Goal: Task Accomplishment & Management: Use online tool/utility

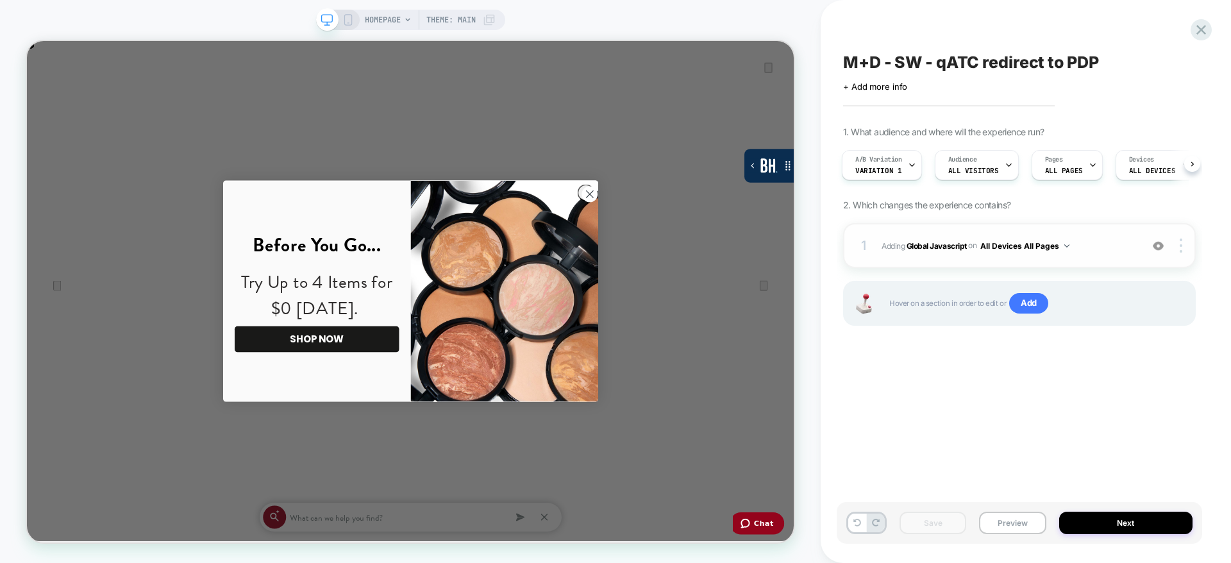
click at [1120, 248] on span "Adding Global Javascript on All Devices All Pages" at bounding box center [1008, 246] width 253 height 16
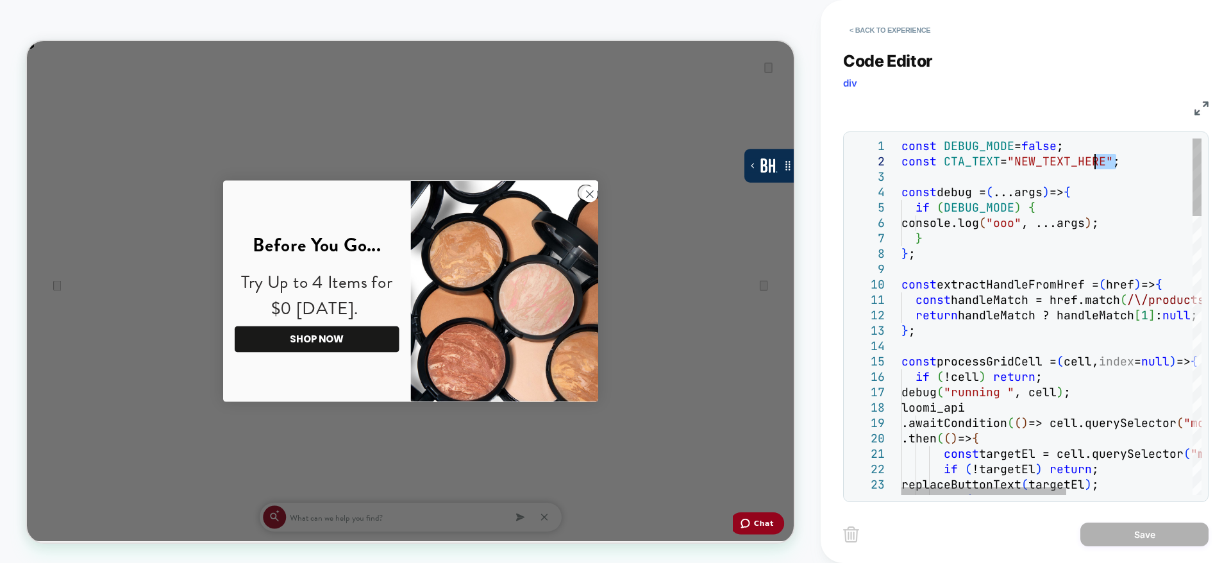
scroll to position [0, 1023]
drag, startPoint x: 1118, startPoint y: 162, endPoint x: 1027, endPoint y: 167, distance: 91.2
click at [0, 0] on div "const DEBUG_MODE = false ; const CTA_TEXT = "NEW_TEXT_HERE" ; const debug = ( .…" at bounding box center [0, 0] width 0 height 0
type textarea "**********"
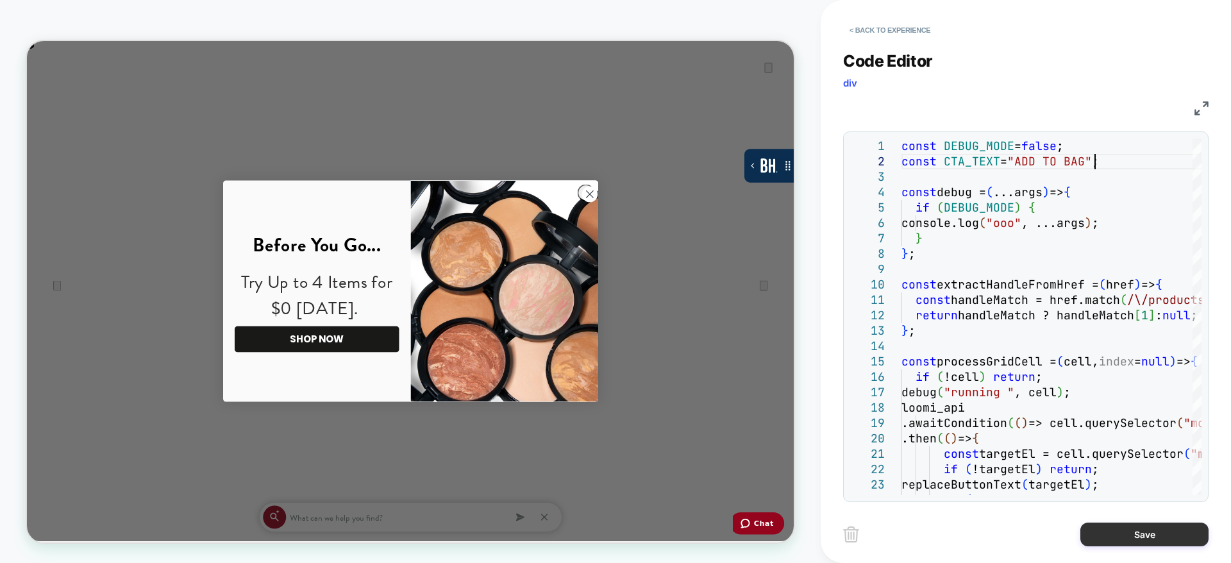
click at [0, 0] on button "Save" at bounding box center [0, 0] width 0 height 0
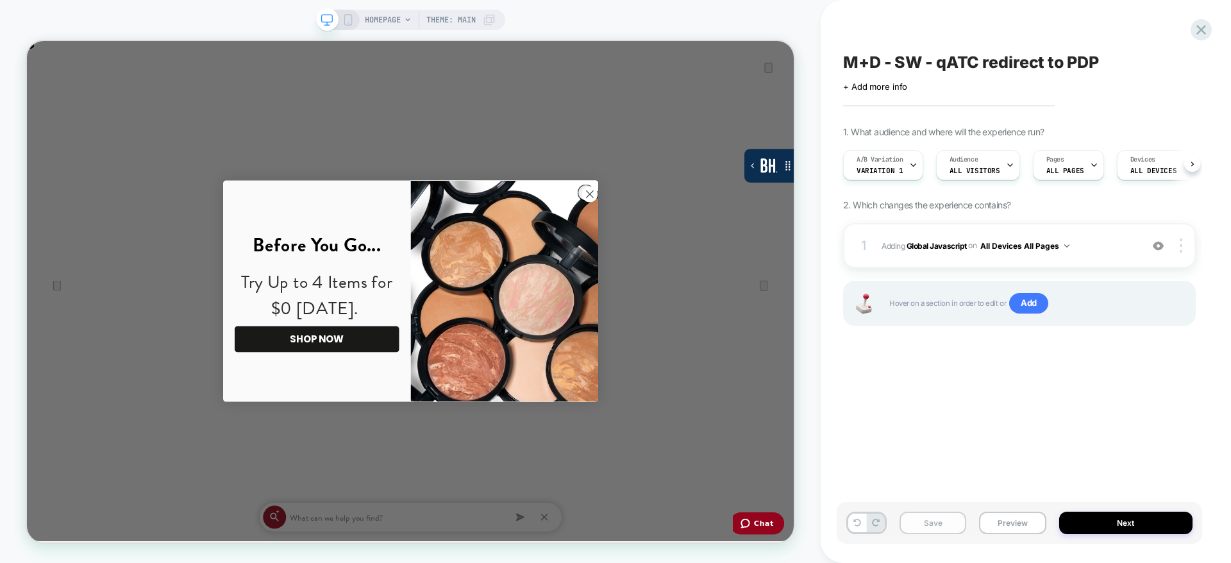
scroll to position [0, 1]
click at [0, 0] on div "Save Preview Next" at bounding box center [0, 0] width 0 height 0
click at [0, 0] on button "Save" at bounding box center [0, 0] width 0 height 0
click at [1009, 521] on button "Preview" at bounding box center [1012, 523] width 67 height 22
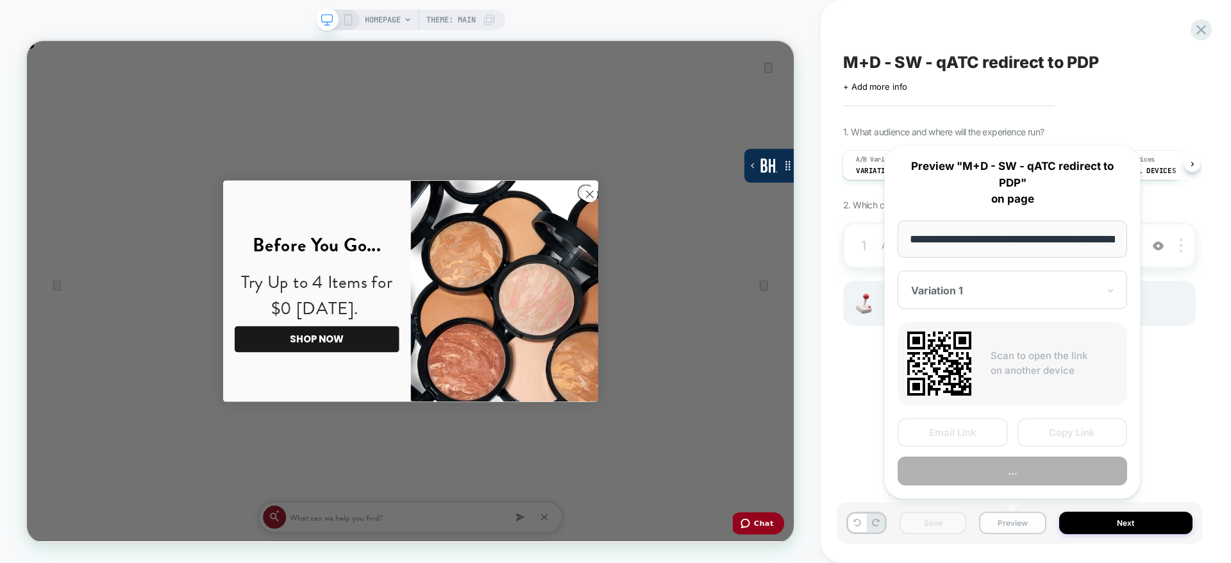
scroll to position [0, 46]
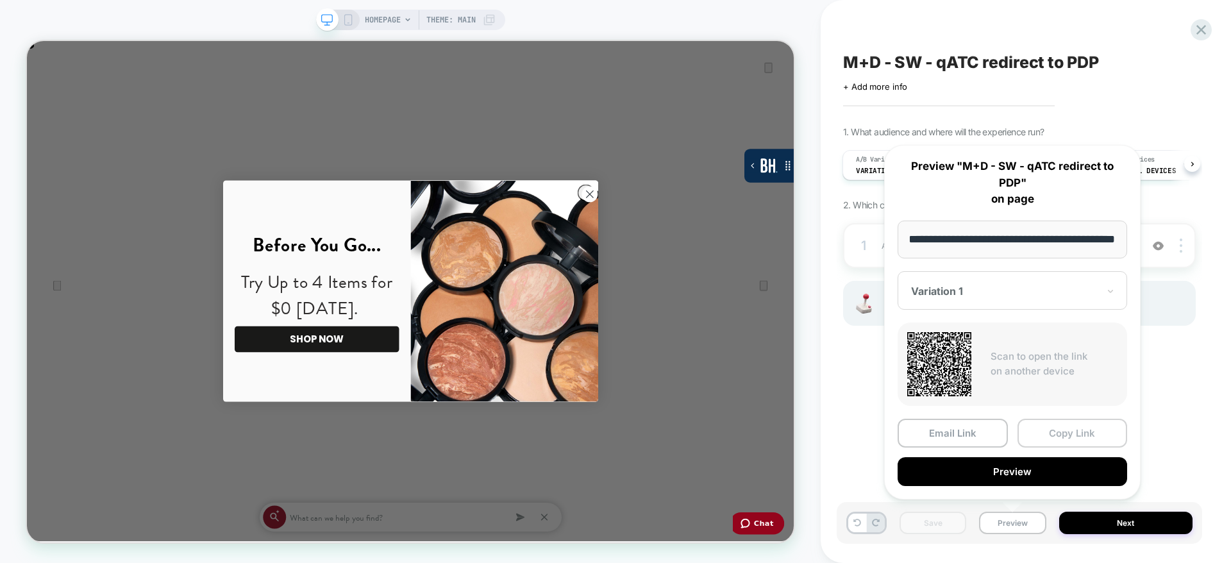
click at [0, 0] on button "Copy Link" at bounding box center [0, 0] width 0 height 0
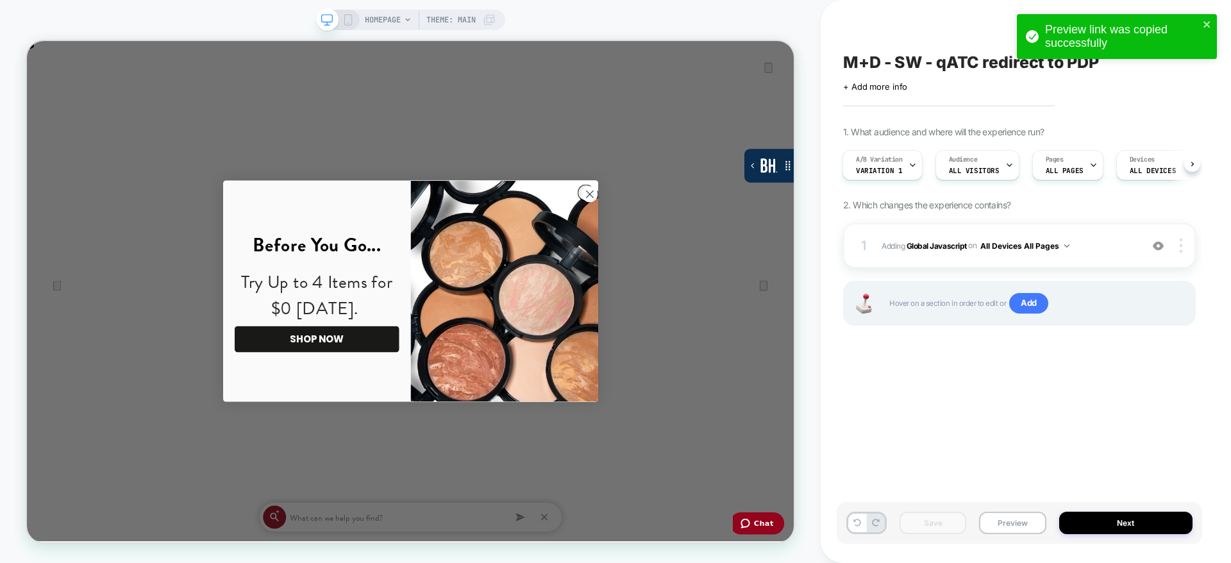
scroll to position [0, 0]
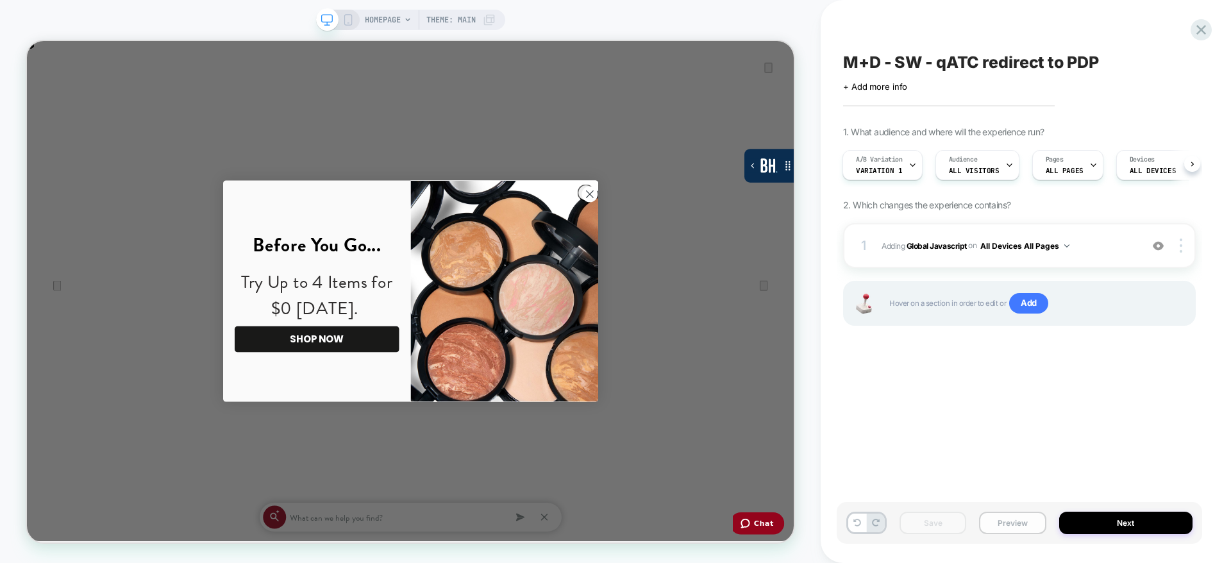
click at [1027, 524] on button "Preview" at bounding box center [1012, 523] width 67 height 22
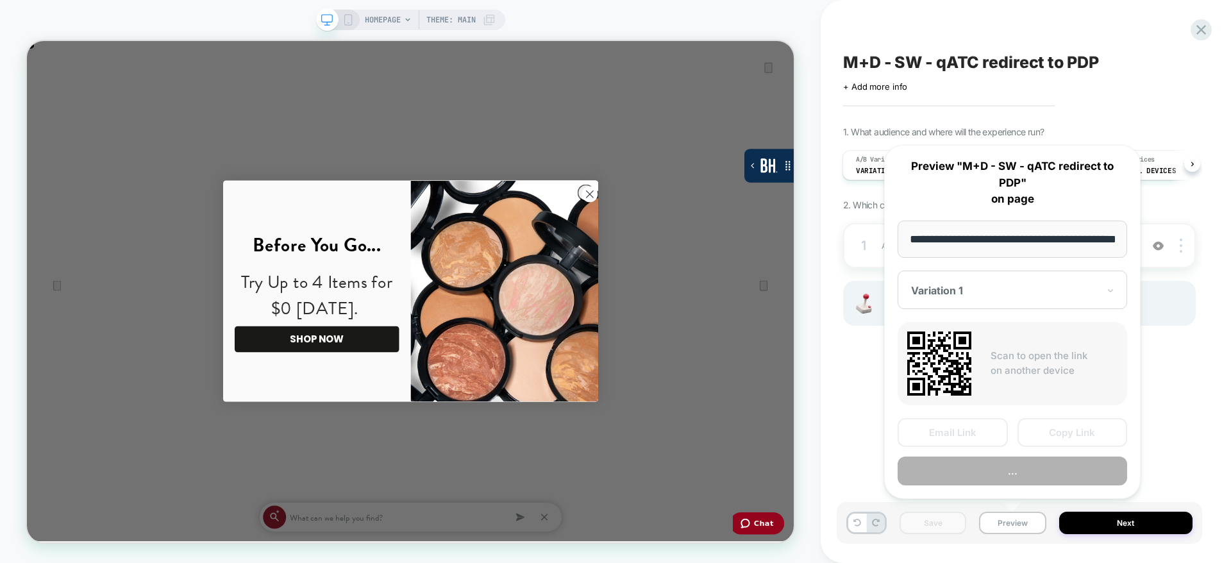
scroll to position [0, 46]
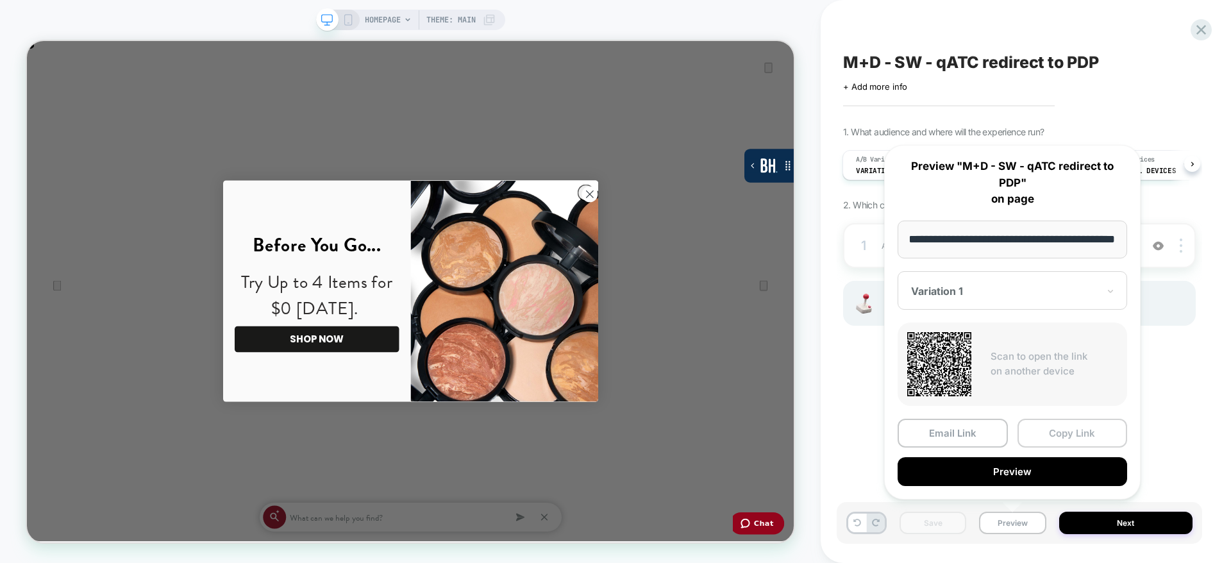
click at [0, 0] on button "Copy Link" at bounding box center [0, 0] width 0 height 0
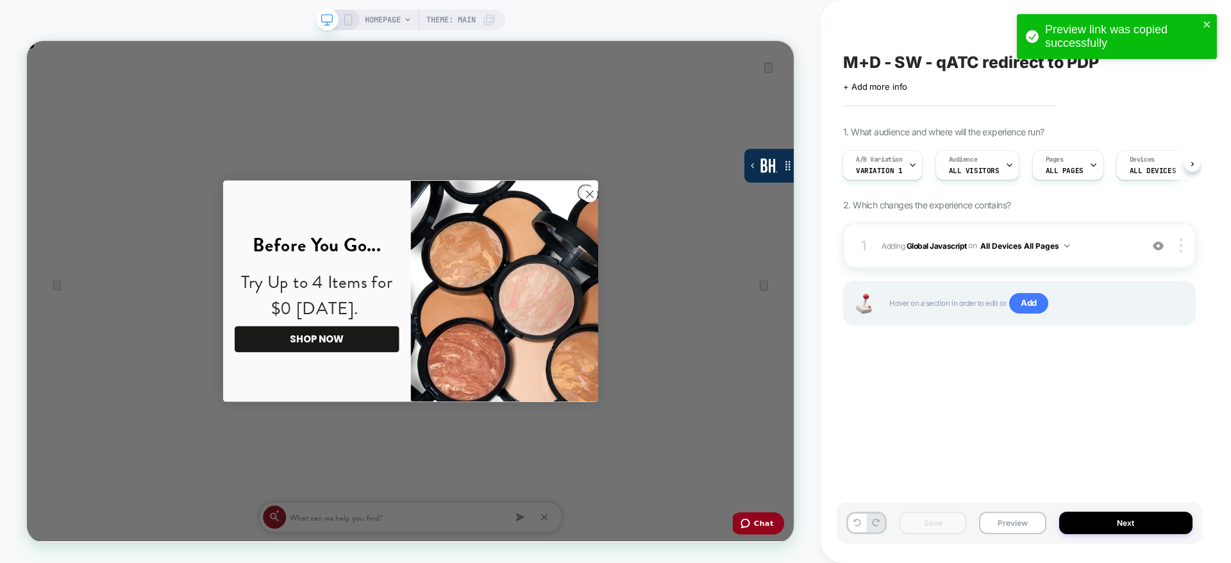
scroll to position [0, 2045]
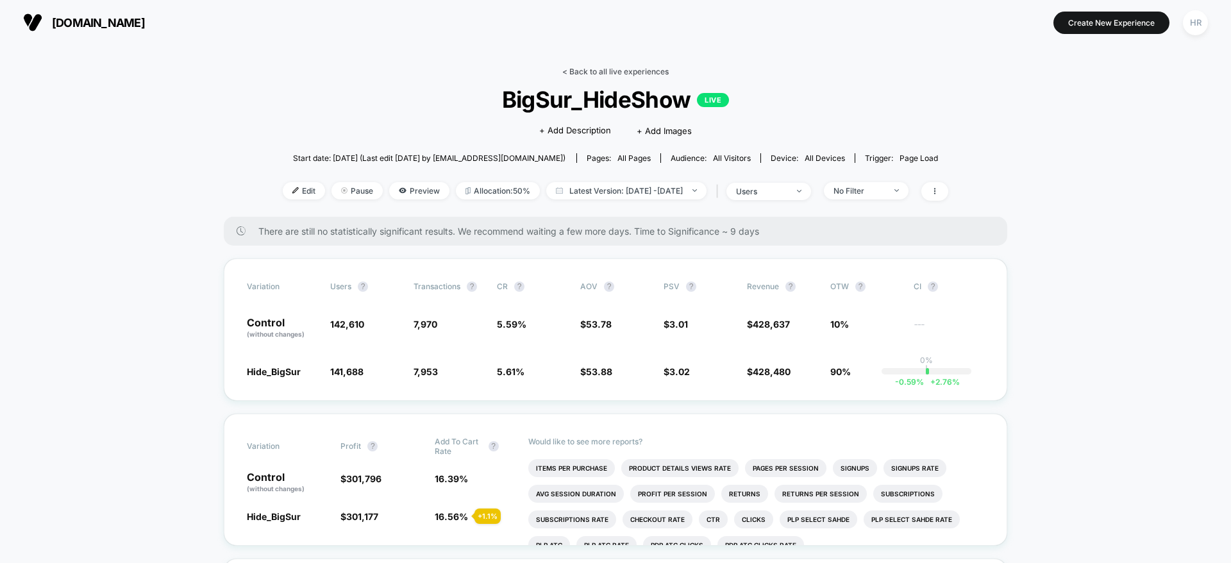
click at [580, 69] on link "< Back to all live experiences" at bounding box center [615, 72] width 106 height 10
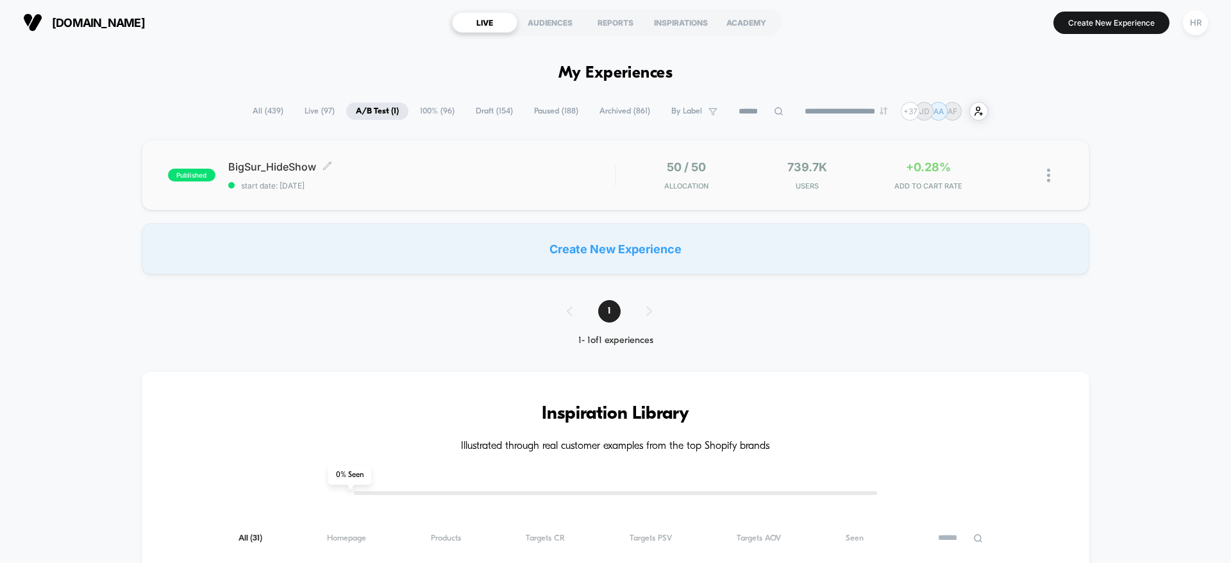
click at [453, 163] on span "BigSur_HideShow Click to edit experience details" at bounding box center [421, 166] width 387 height 13
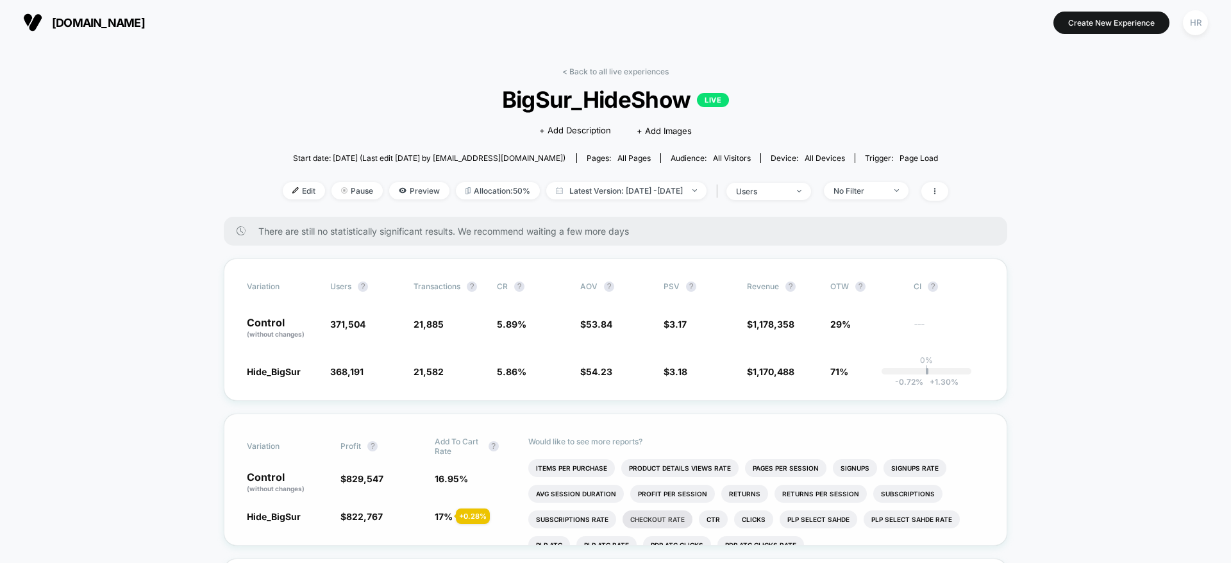
click at [659, 521] on li "Checkout Rate" at bounding box center [658, 519] width 70 height 18
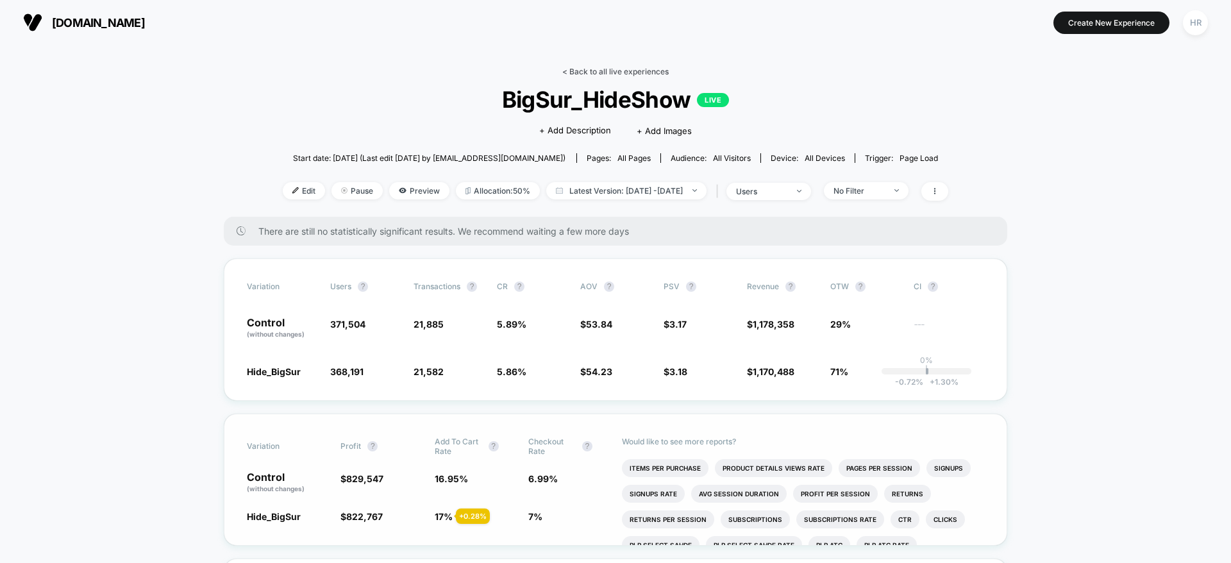
click at [625, 71] on link "< Back to all live experiences" at bounding box center [615, 72] width 106 height 10
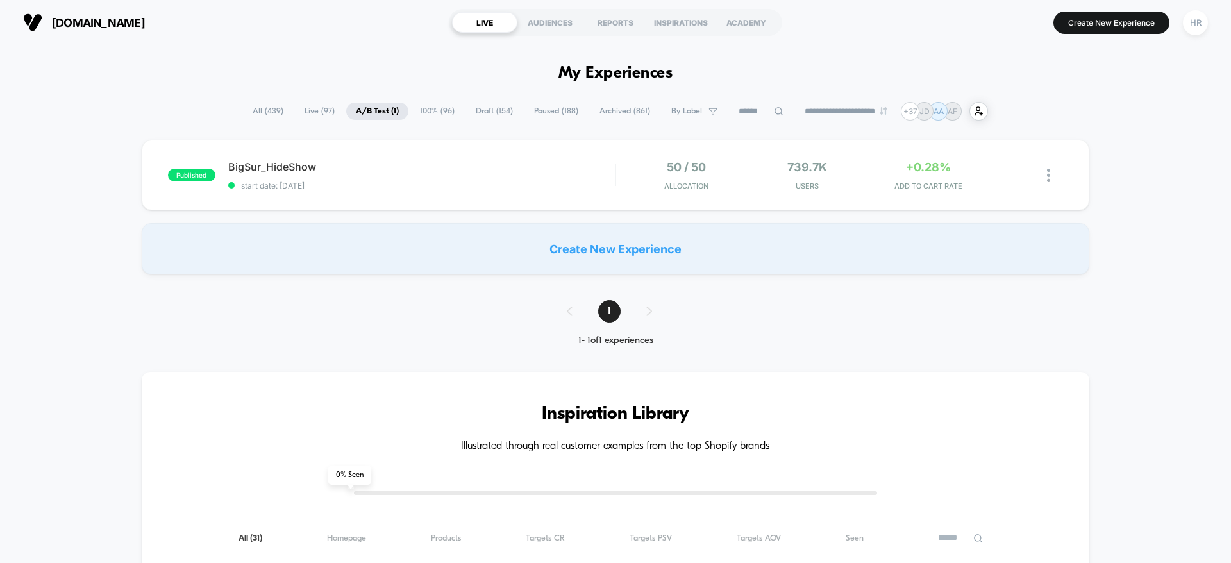
click at [271, 109] on span "All ( 439 )" at bounding box center [268, 111] width 50 height 17
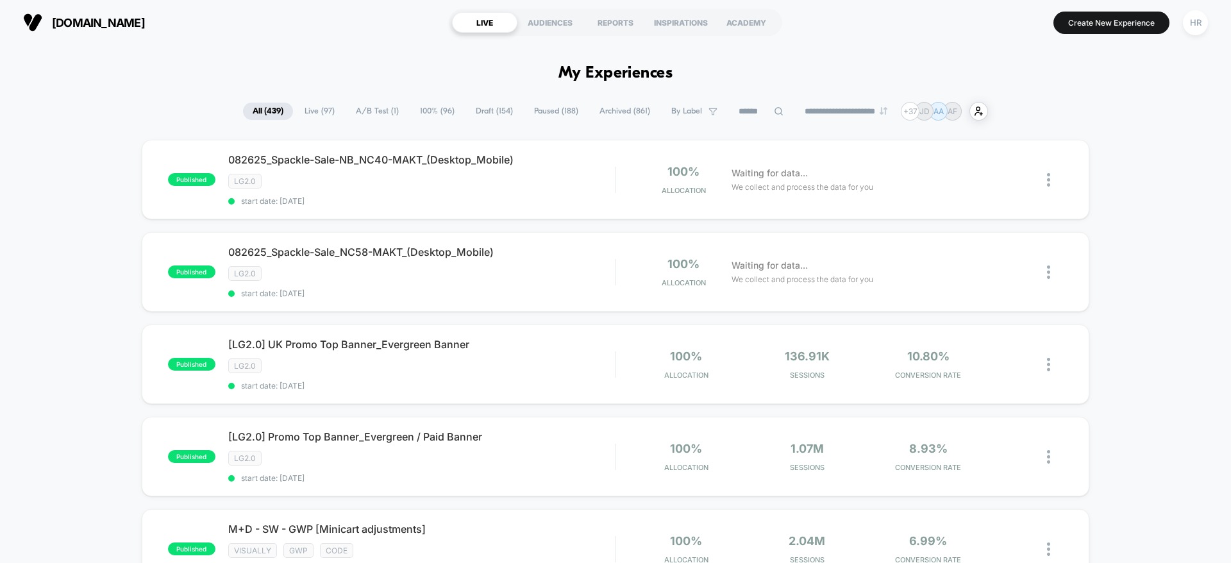
click at [748, 108] on input at bounding box center [761, 111] width 64 height 15
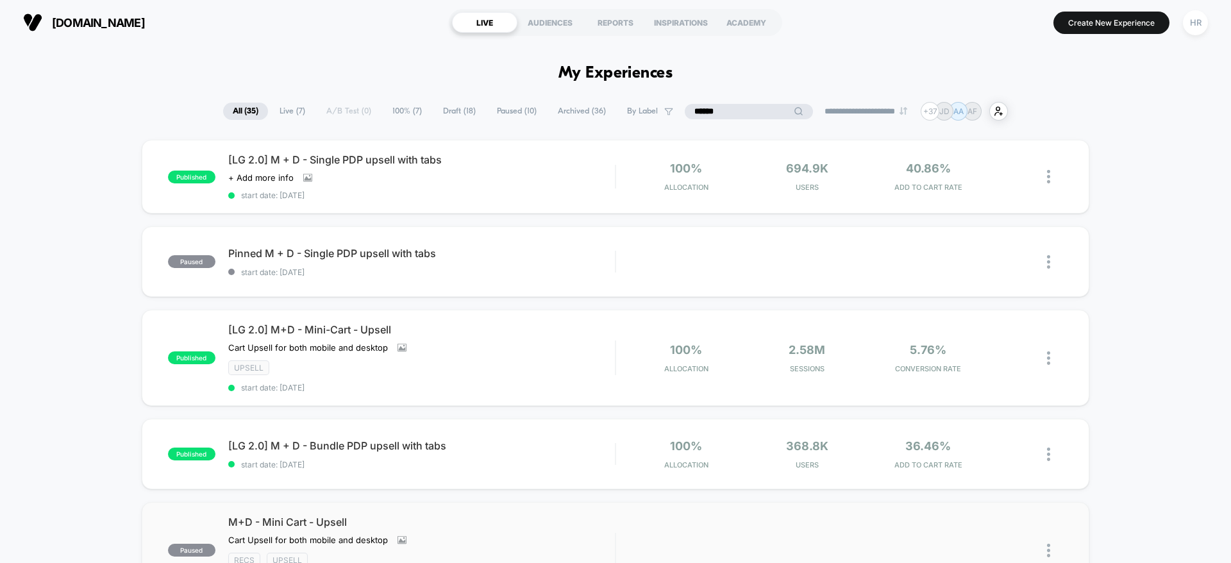
type input "******"
